Goal: Task Accomplishment & Management: Use online tool/utility

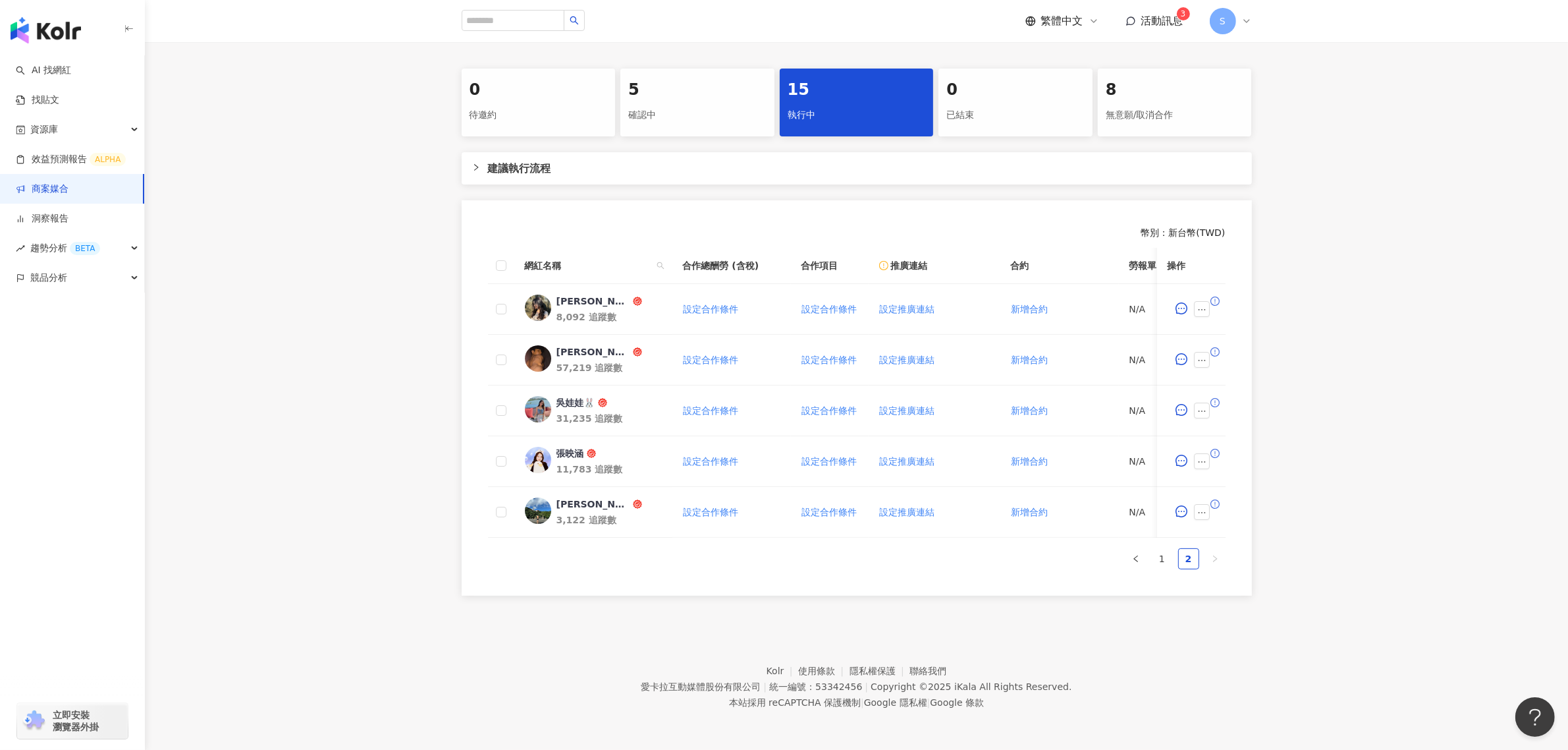
click at [35, 190] on link "商案媒合" at bounding box center [41, 189] width 53 height 14
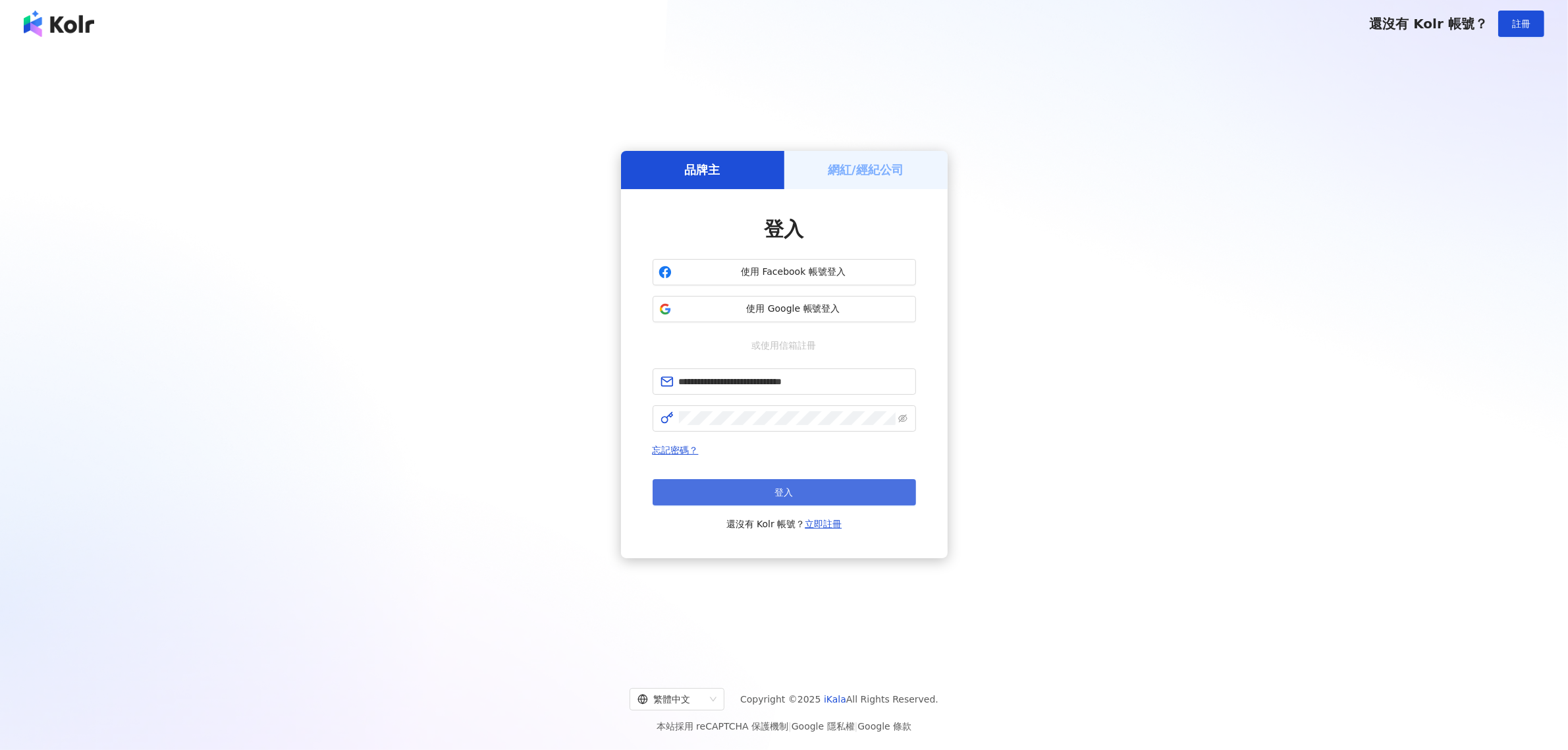
click at [761, 501] on button "登入" at bounding box center [784, 491] width 263 height 26
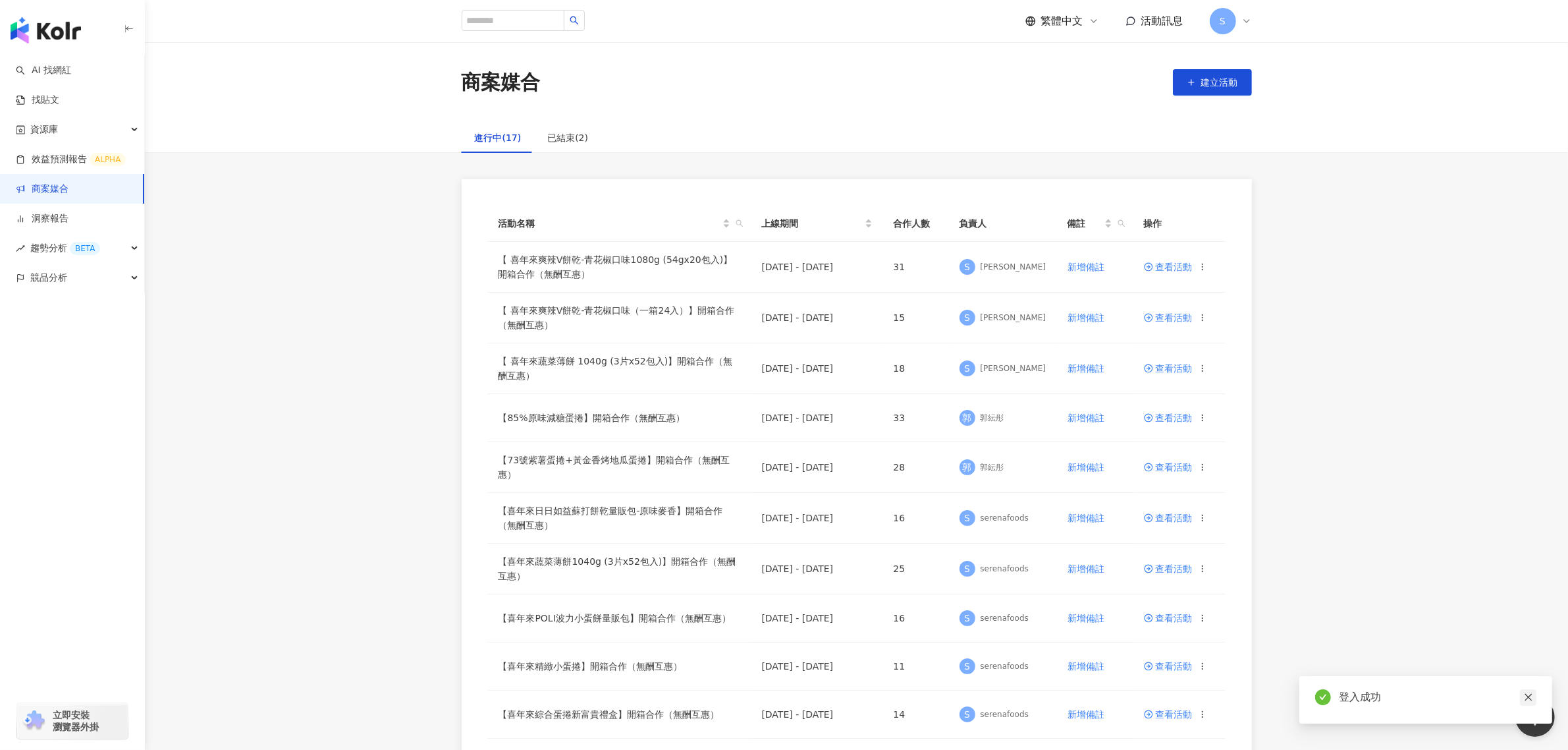
click at [1532, 695] on icon "close" at bounding box center [1529, 697] width 10 height 10
click at [1395, 333] on div "活動名稱 上線期間 合作人數 負責人 備註 操作 【 喜年來爽辣V餅乾-青花椒口味1080g (54gx20包入)】開箱合作（無酬互惠） 2025/5/14 …" at bounding box center [856, 660] width 1423 height 962
click at [1158, 464] on span "查看活動" at bounding box center [1169, 467] width 49 height 10
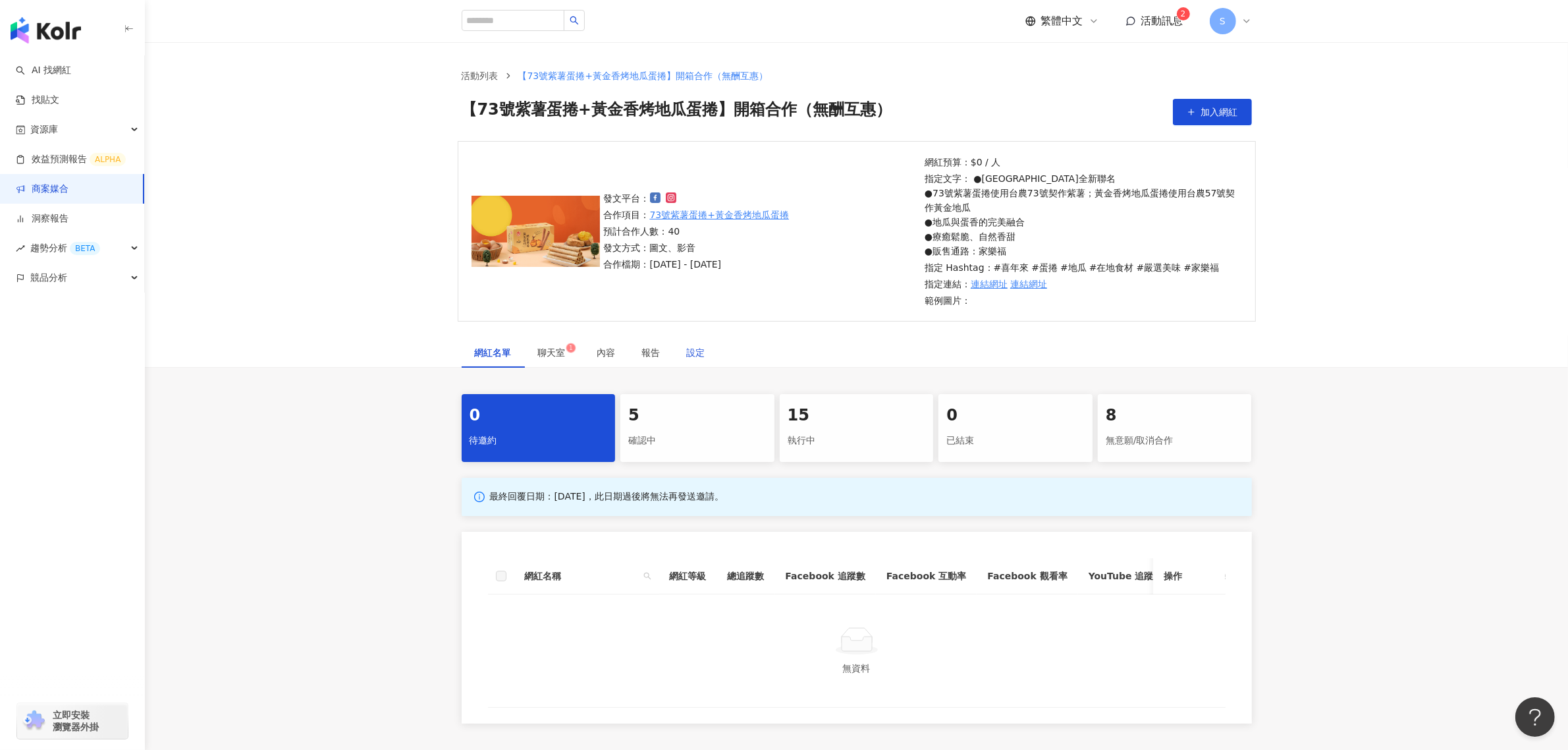
drag, startPoint x: 697, startPoint y: 356, endPoint x: 1139, endPoint y: 340, distance: 442.3
click at [697, 356] on div "設定" at bounding box center [696, 352] width 18 height 14
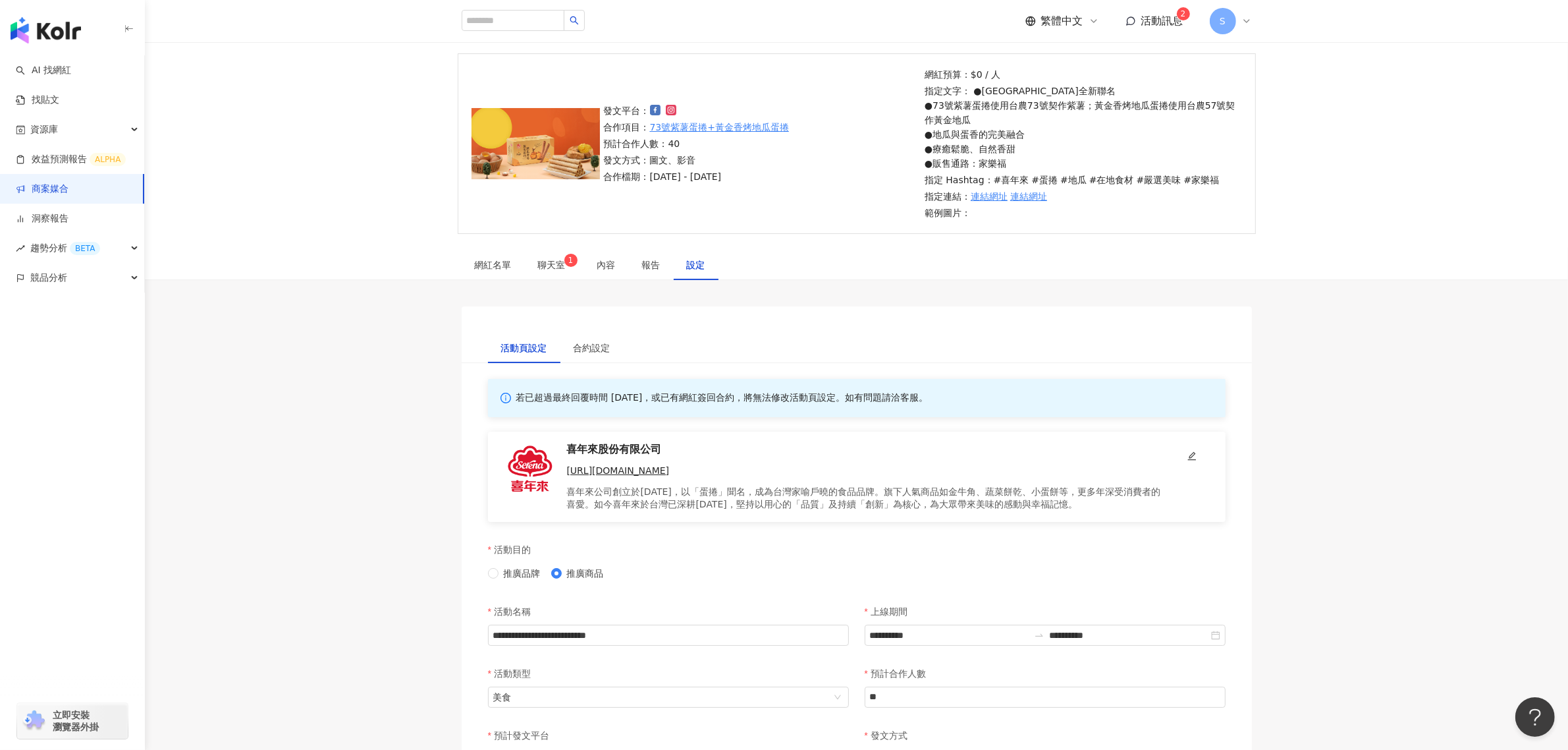
scroll to position [82, 0]
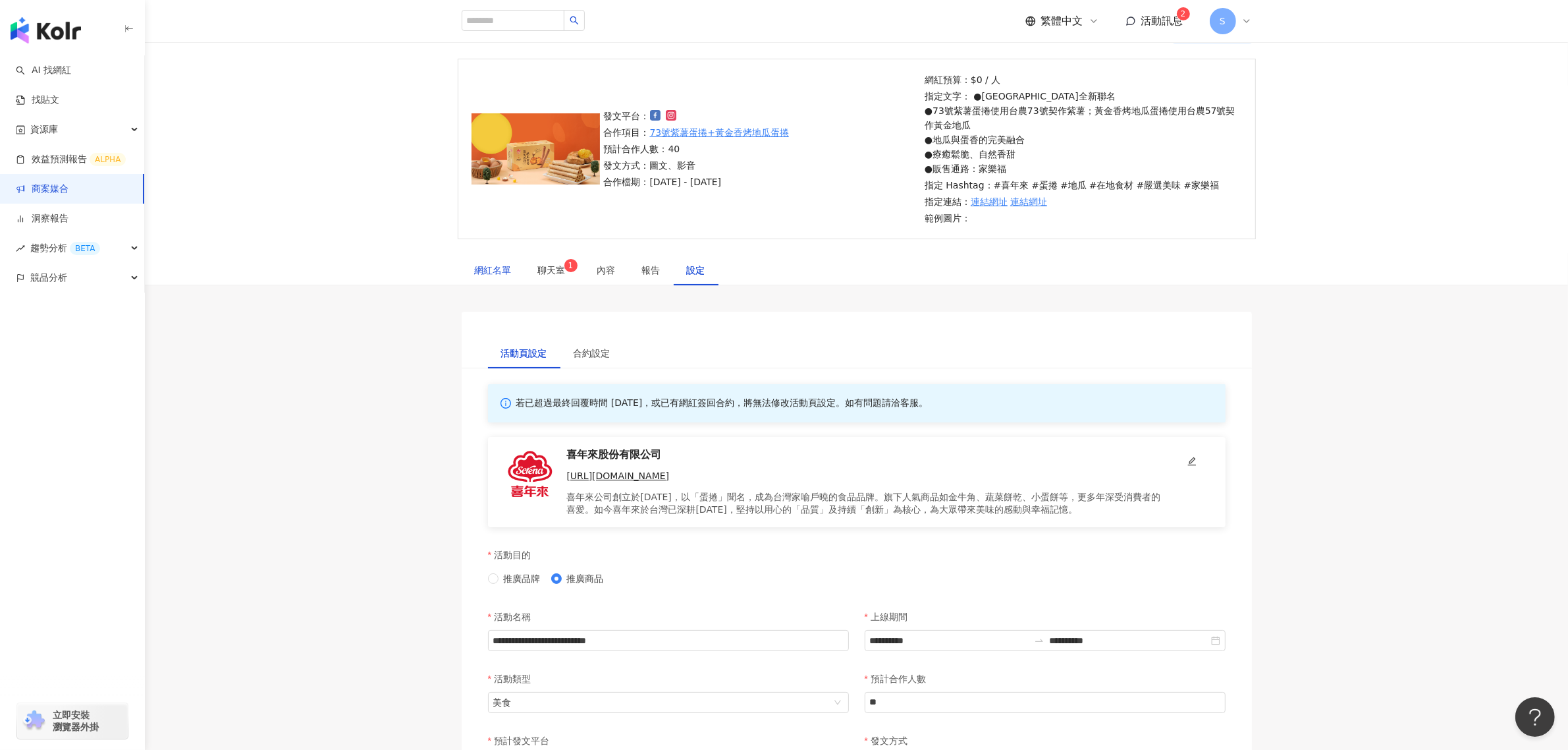
click at [503, 264] on div "網紅名單" at bounding box center [493, 269] width 37 height 14
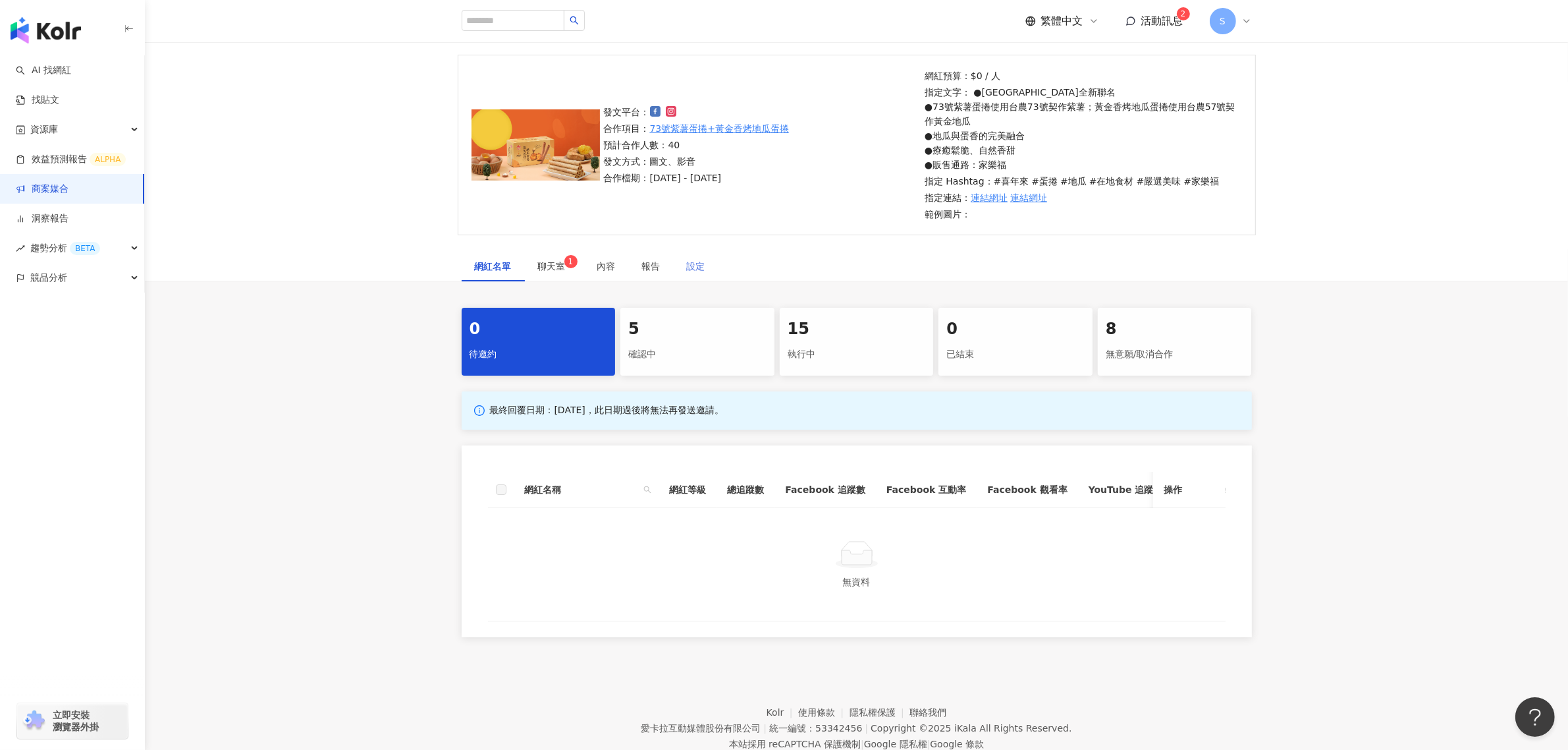
scroll to position [57, 0]
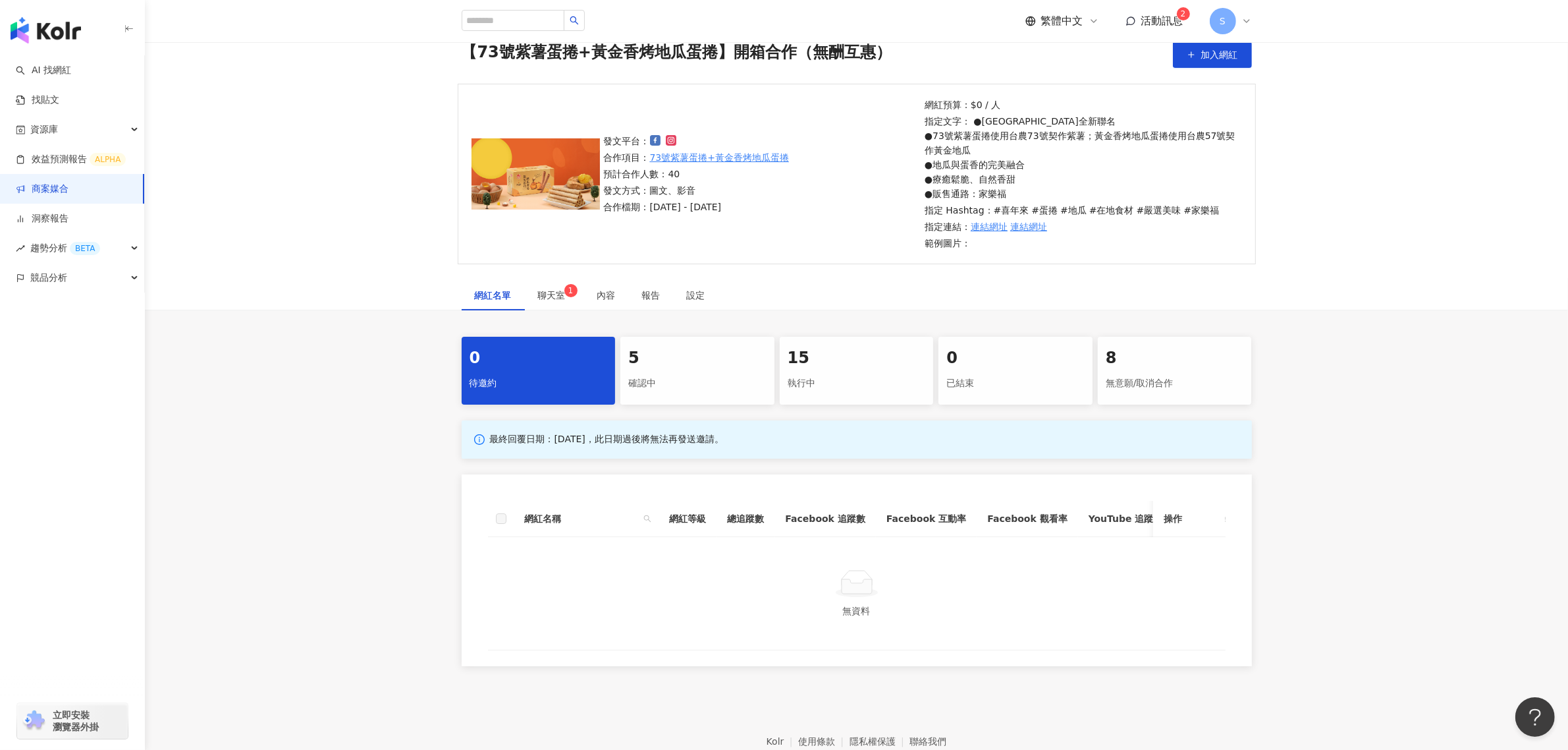
click at [733, 347] on div "5" at bounding box center [697, 358] width 138 height 22
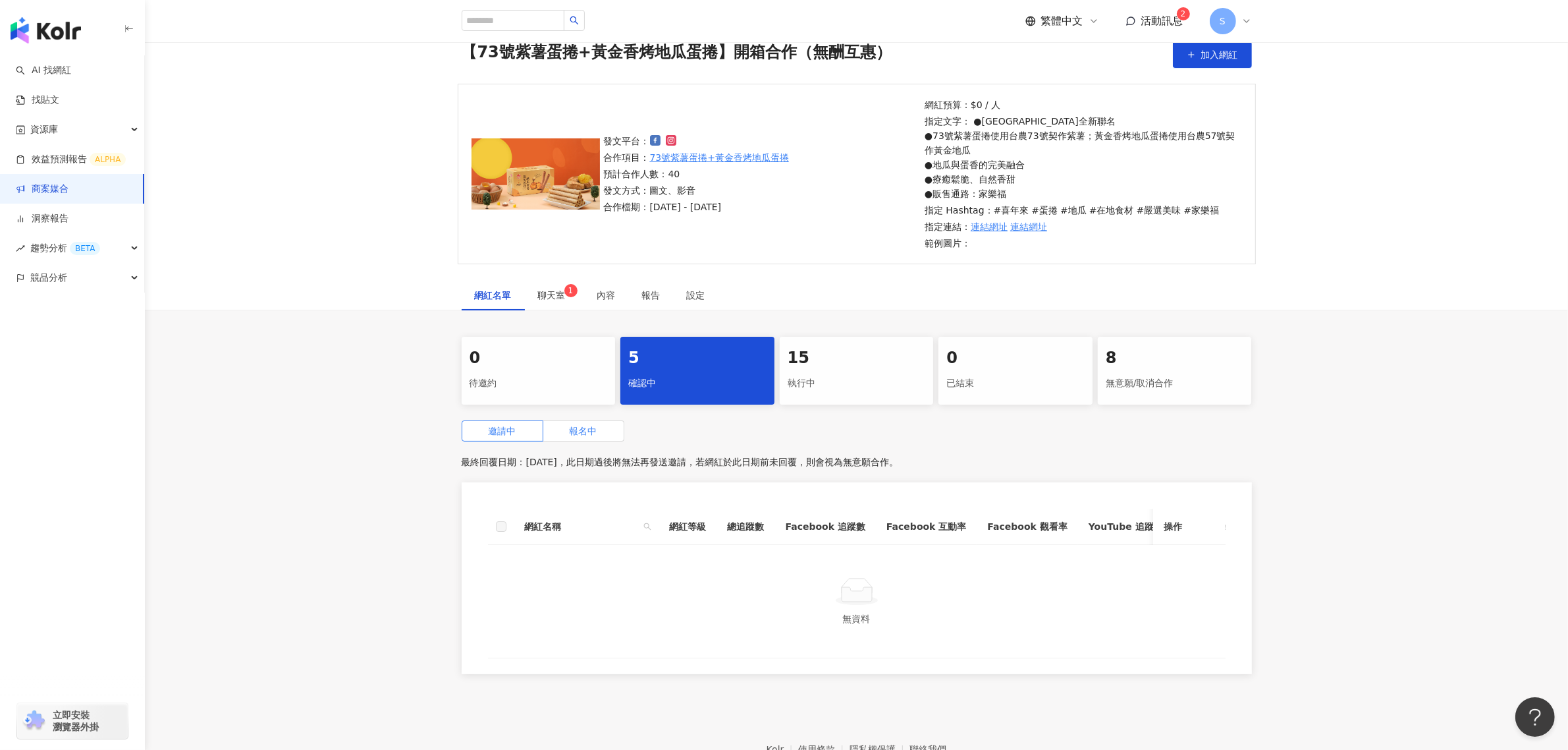
click at [585, 429] on span "報名中" at bounding box center [583, 431] width 28 height 11
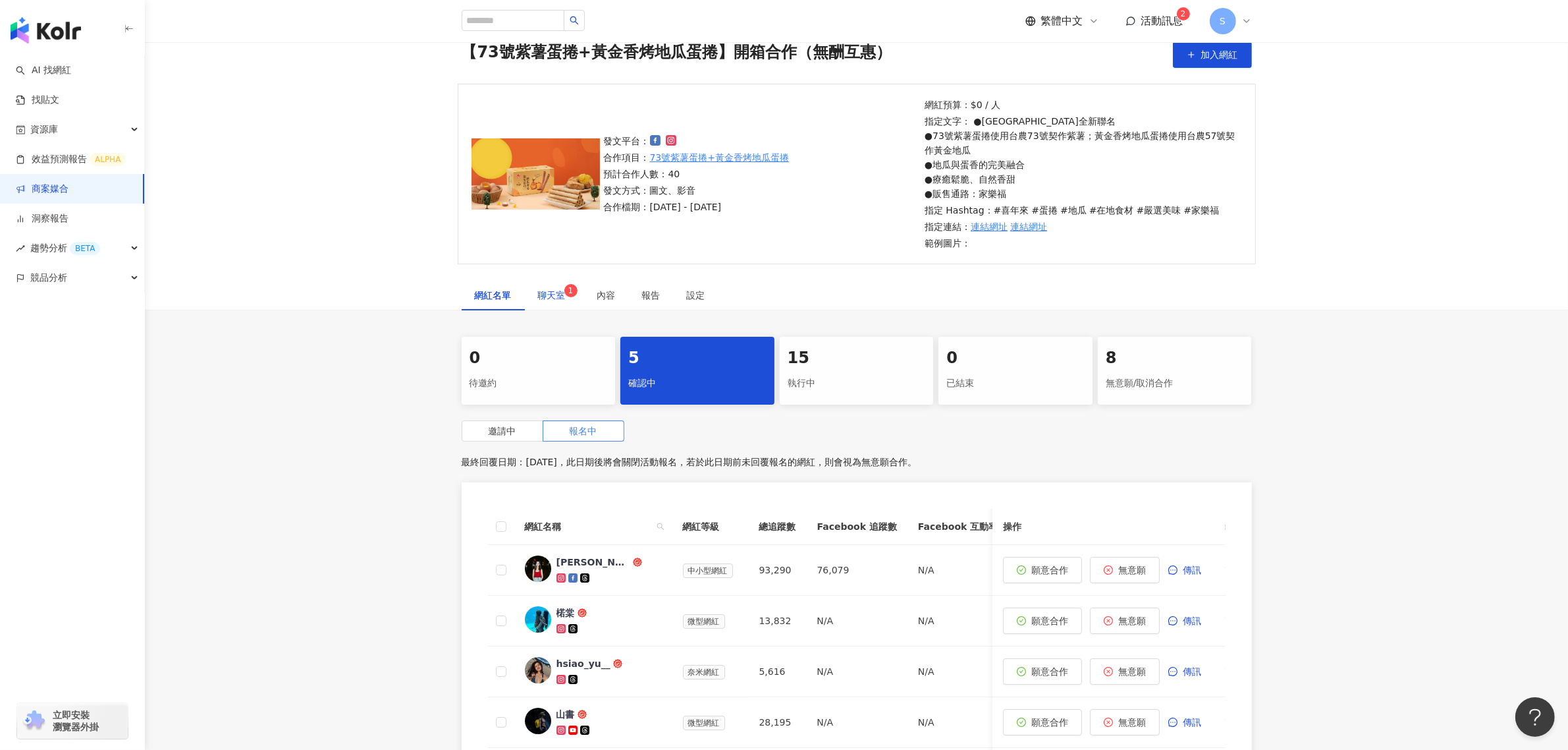
click at [550, 292] on span "聊天室 1" at bounding box center [555, 295] width 33 height 10
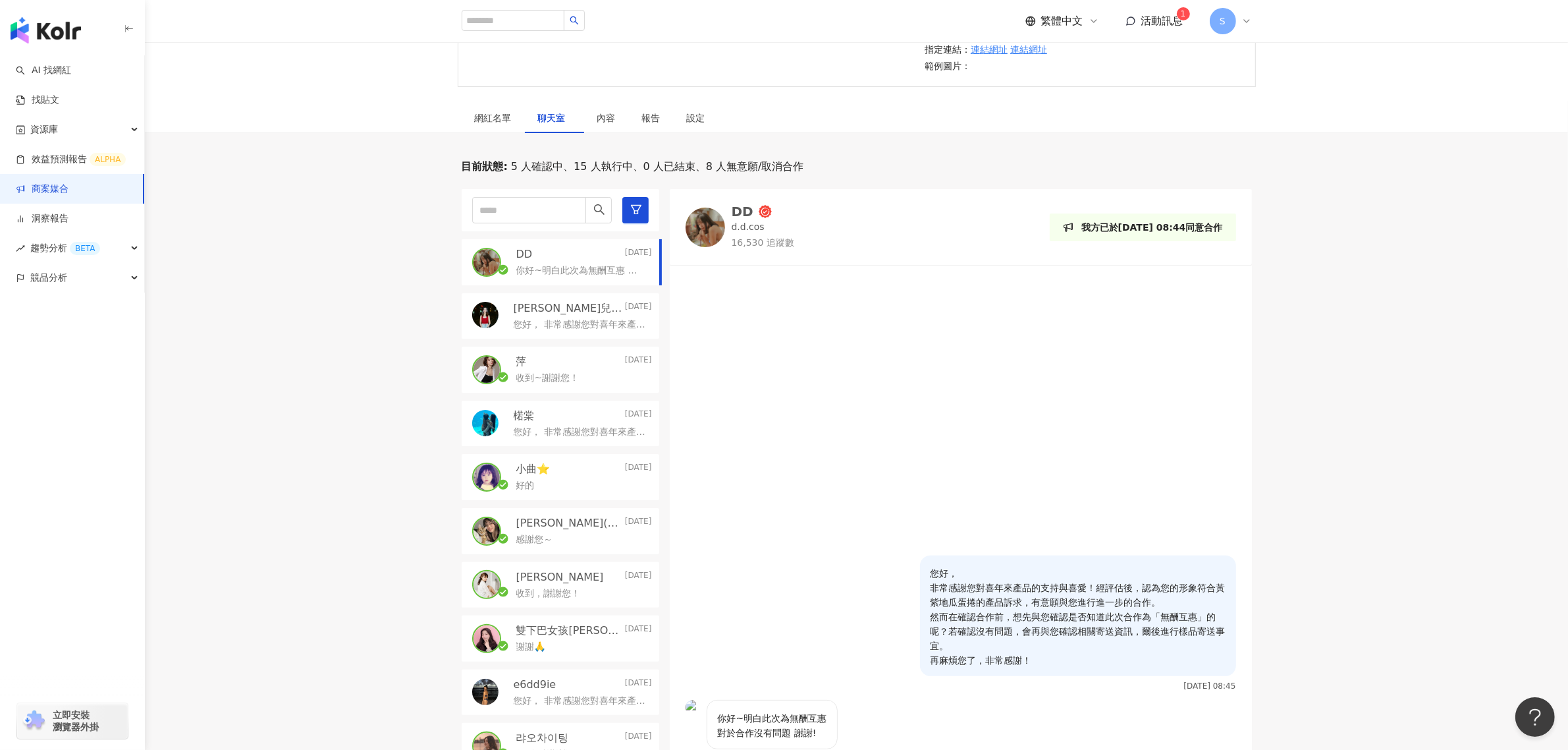
scroll to position [138, 0]
